Goal: Task Accomplishment & Management: Use online tool/utility

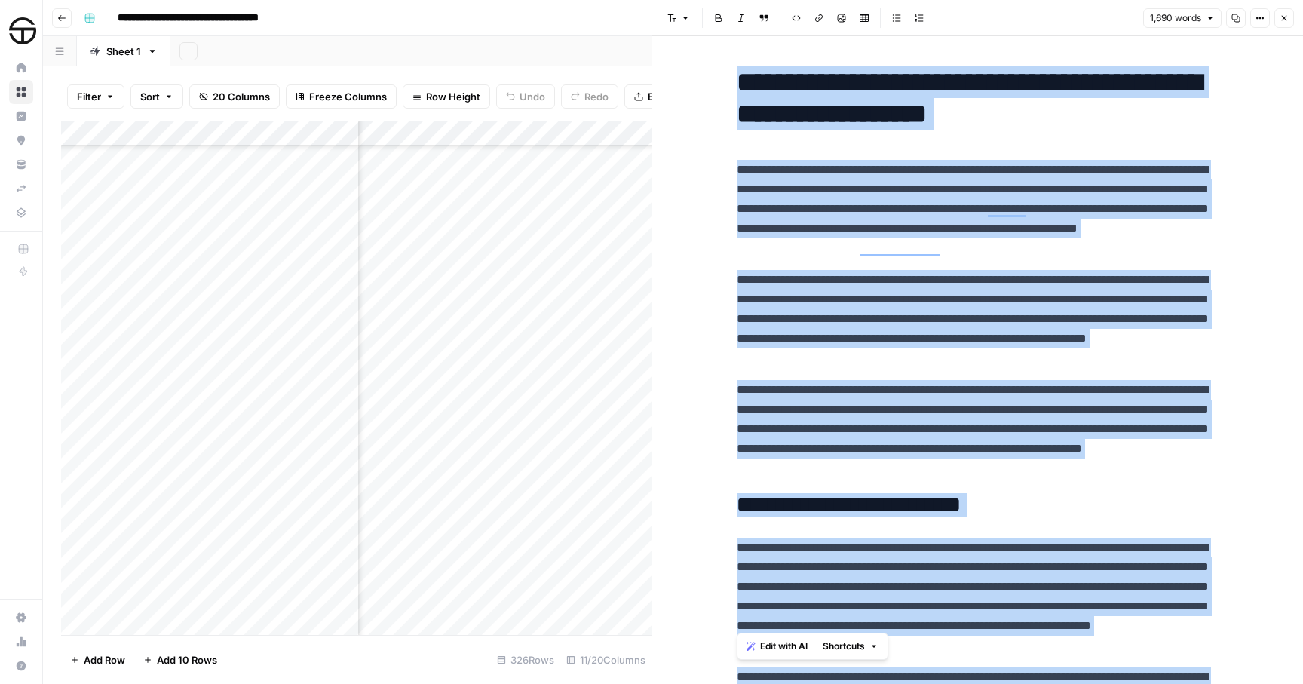
scroll to position [3881, 0]
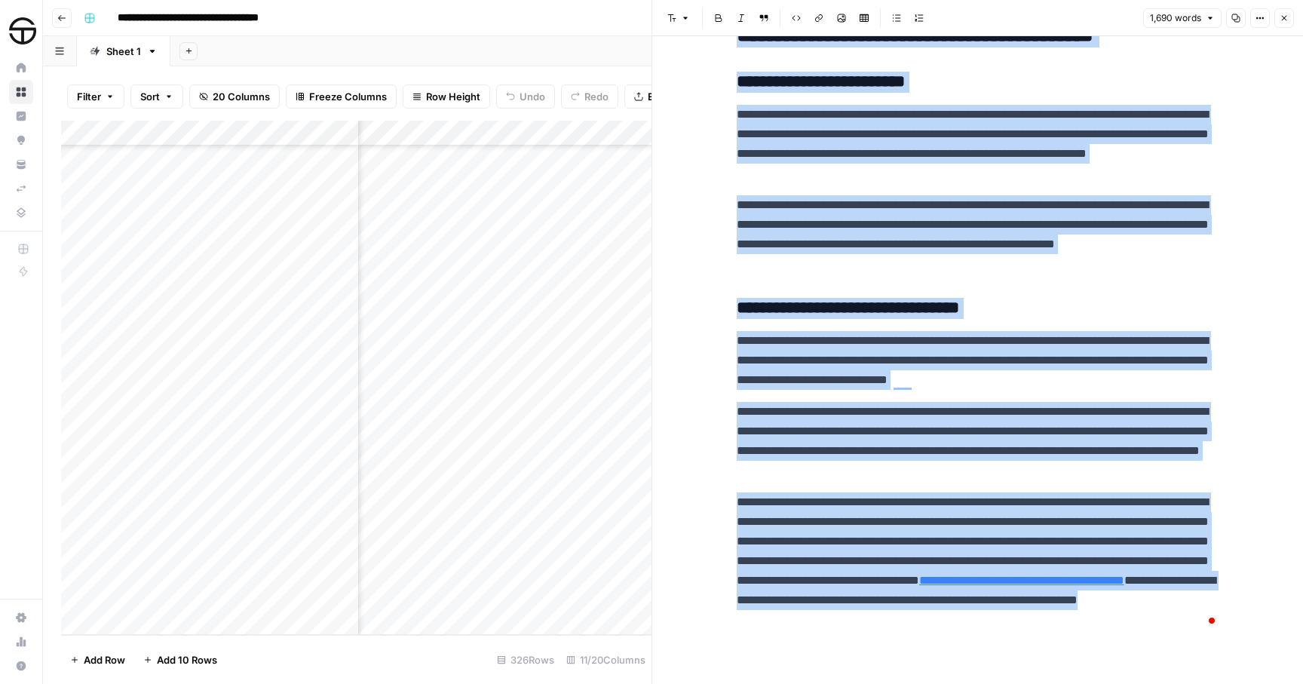
click at [1283, 20] on icon "button" at bounding box center [1284, 18] width 9 height 9
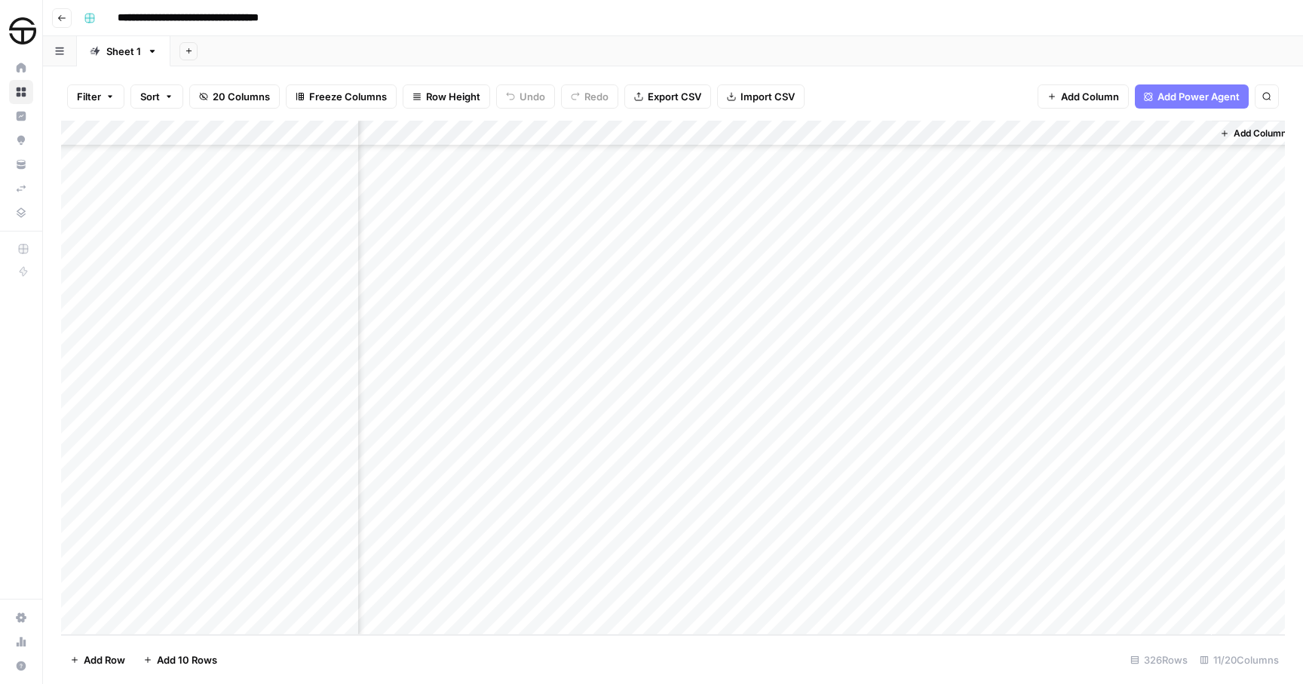
scroll to position [7893, 735]
click at [1266, 101] on button "Search" at bounding box center [1267, 96] width 24 height 24
type input "**********"
click at [207, 390] on div "Add Column" at bounding box center [673, 378] width 1224 height 514
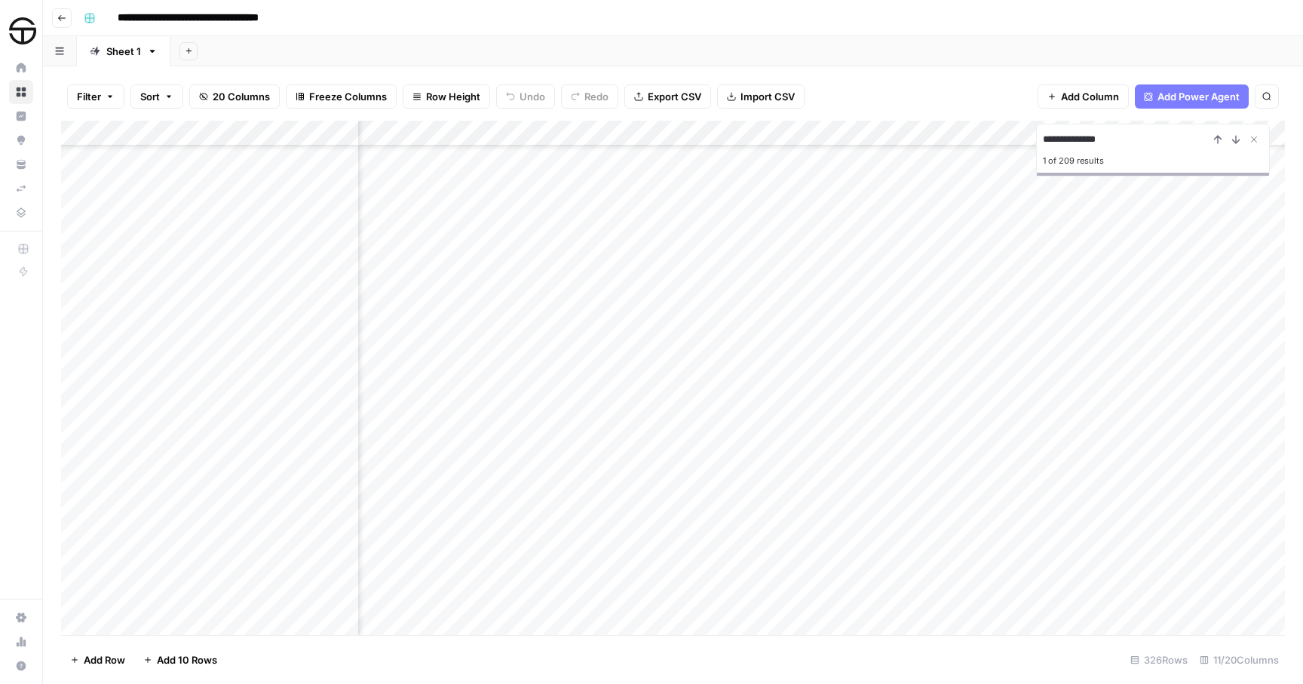
scroll to position [6976, 0]
click at [434, 384] on div "Add Column" at bounding box center [673, 378] width 1224 height 514
click at [477, 385] on div at bounding box center [436, 386] width 158 height 28
click at [498, 388] on div at bounding box center [436, 386] width 158 height 28
click at [474, 387] on div at bounding box center [436, 386] width 158 height 28
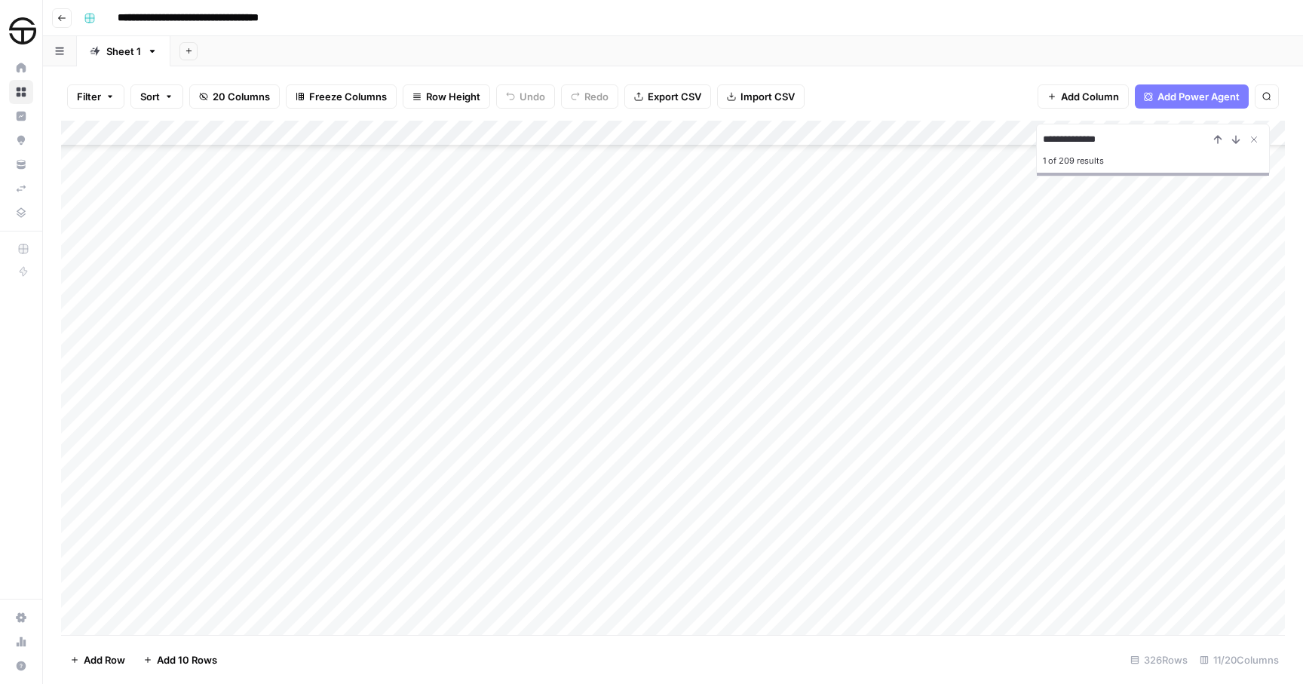
click at [474, 387] on div at bounding box center [436, 386] width 158 height 28
click at [525, 416] on div "Add Column" at bounding box center [673, 378] width 1224 height 514
click at [522, 381] on div "Add Column" at bounding box center [673, 378] width 1224 height 514
click at [501, 385] on div "Add Column" at bounding box center [673, 378] width 1224 height 514
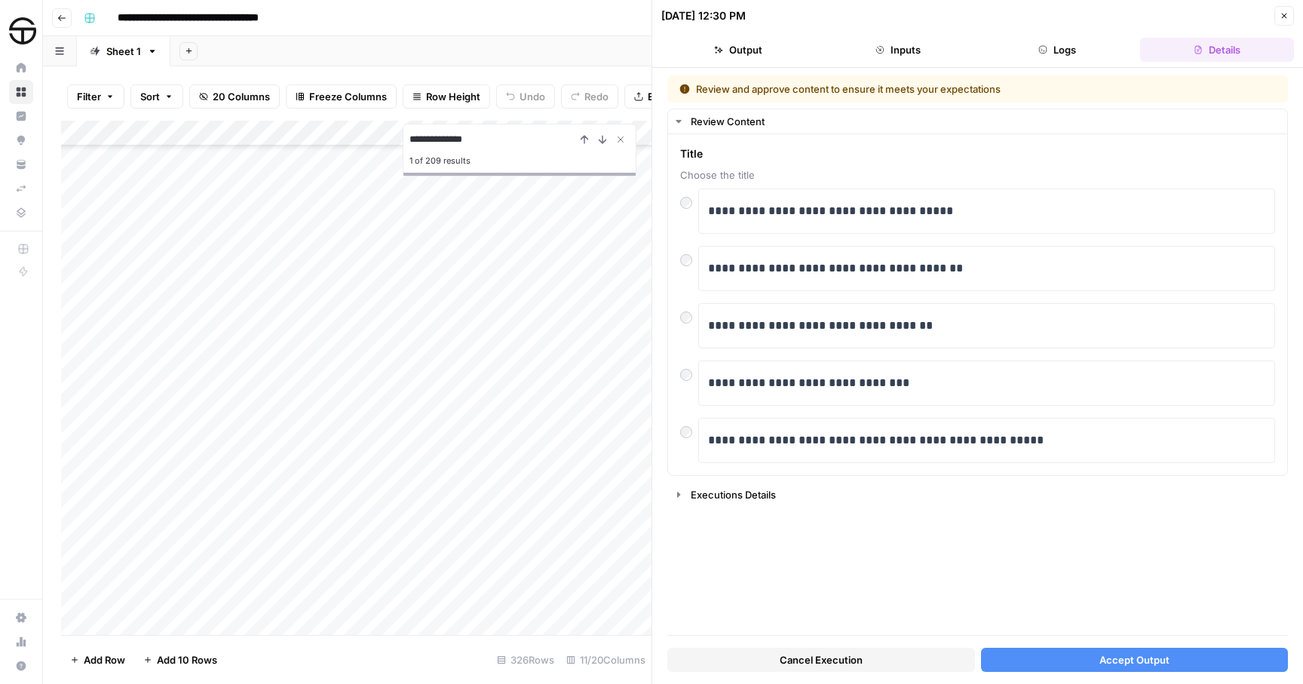
click at [1053, 662] on button "Accept Output" at bounding box center [1135, 660] width 308 height 24
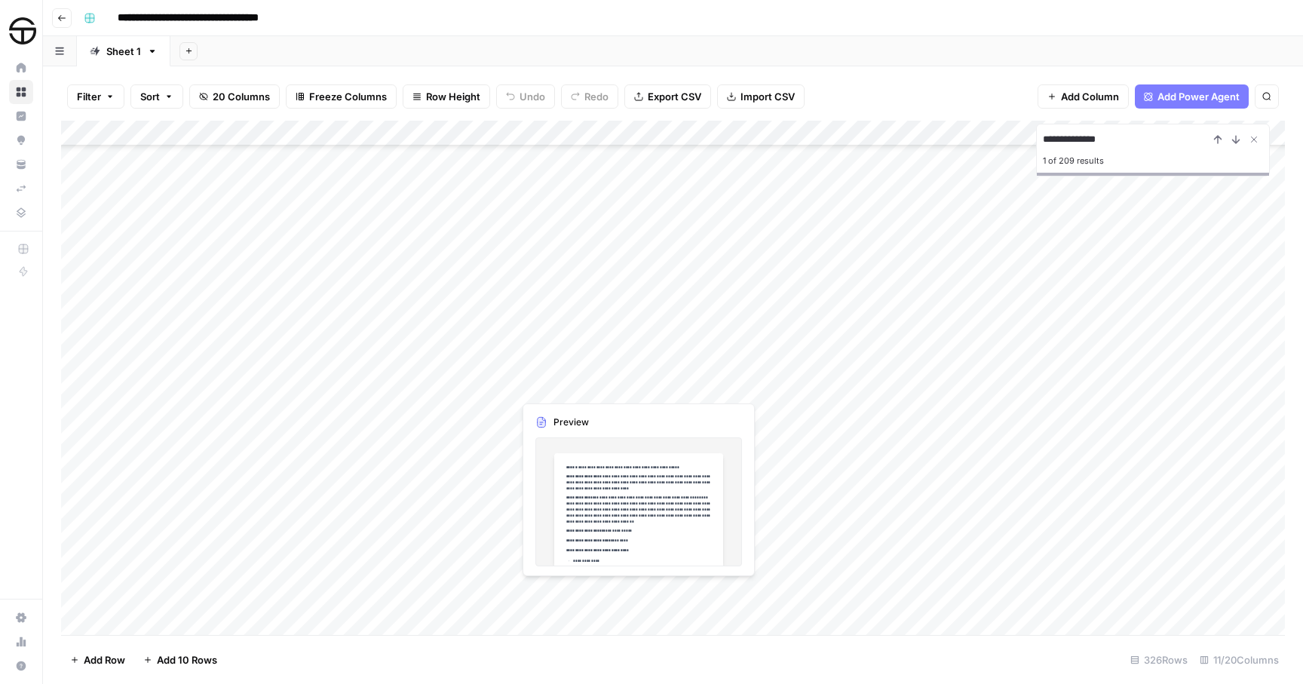
click at [635, 382] on div "Add Column" at bounding box center [673, 378] width 1224 height 514
click at [757, 385] on div "Add Column" at bounding box center [673, 378] width 1224 height 514
click at [1043, 384] on div "Add Column" at bounding box center [673, 378] width 1224 height 514
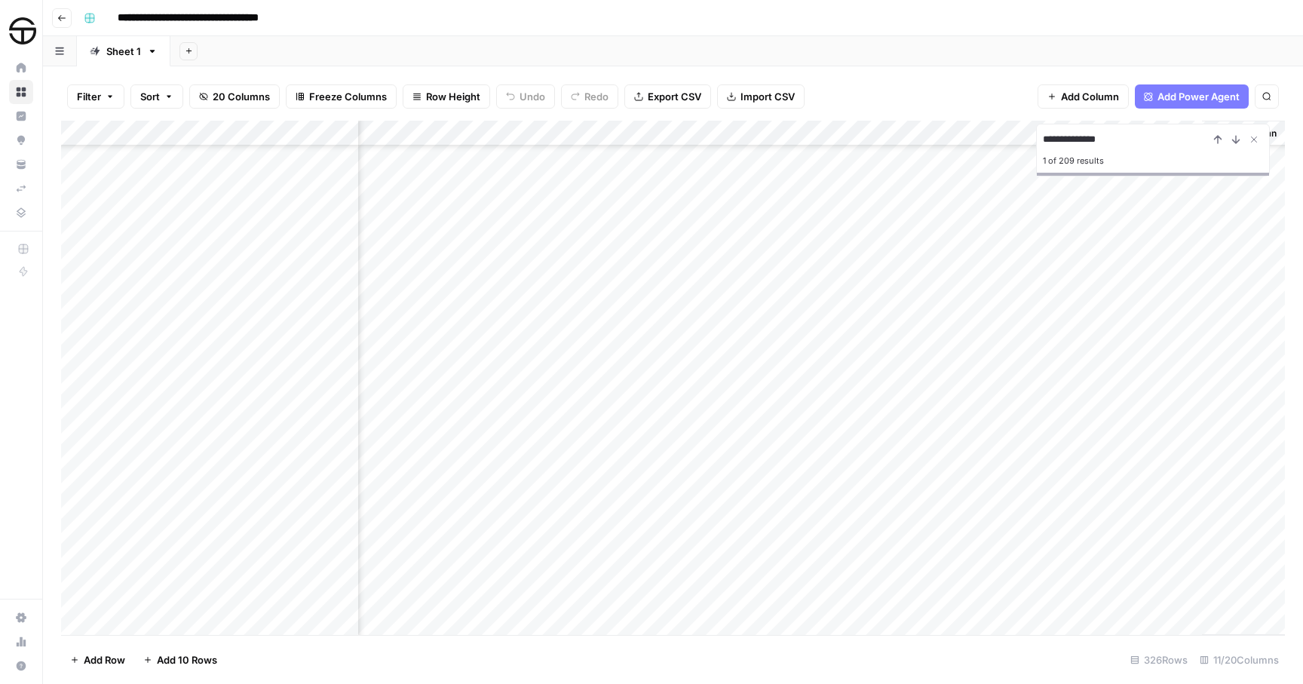
click at [840, 389] on div "Add Column" at bounding box center [673, 378] width 1224 height 514
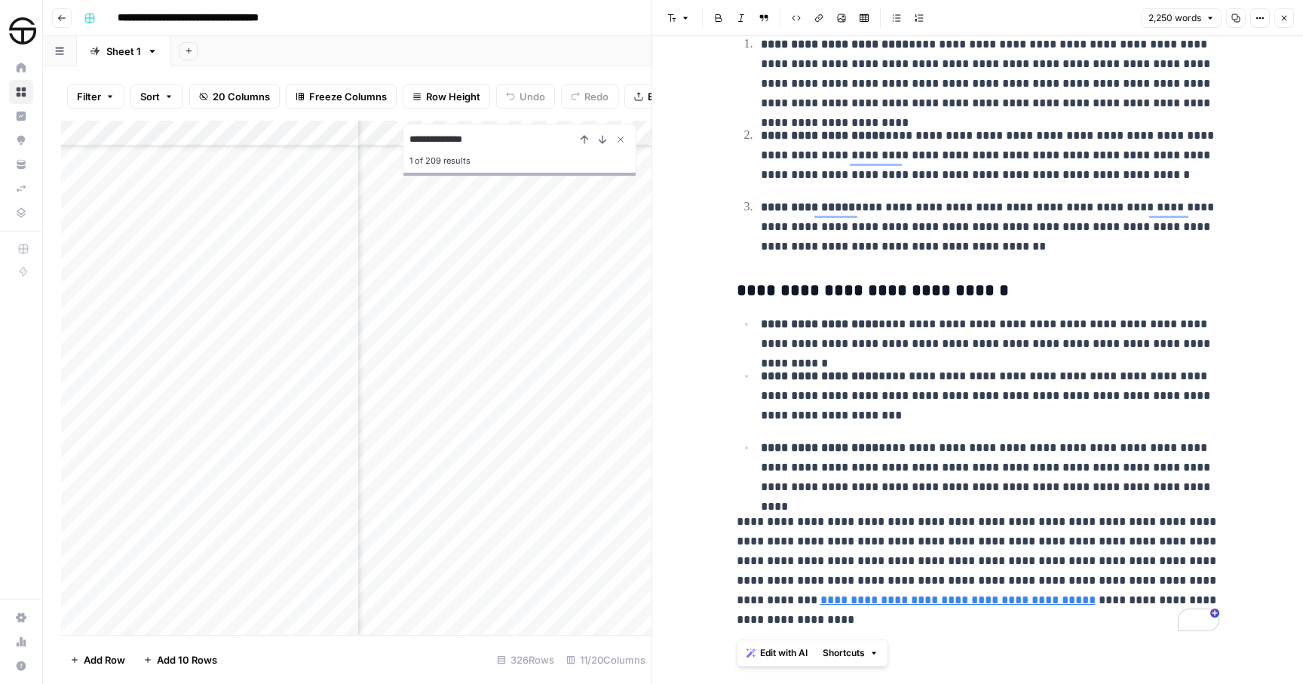
drag, startPoint x: 741, startPoint y: 86, endPoint x: 919, endPoint y: 653, distance: 594.3
copy div "**********"
